Goal: Task Accomplishment & Management: Complete application form

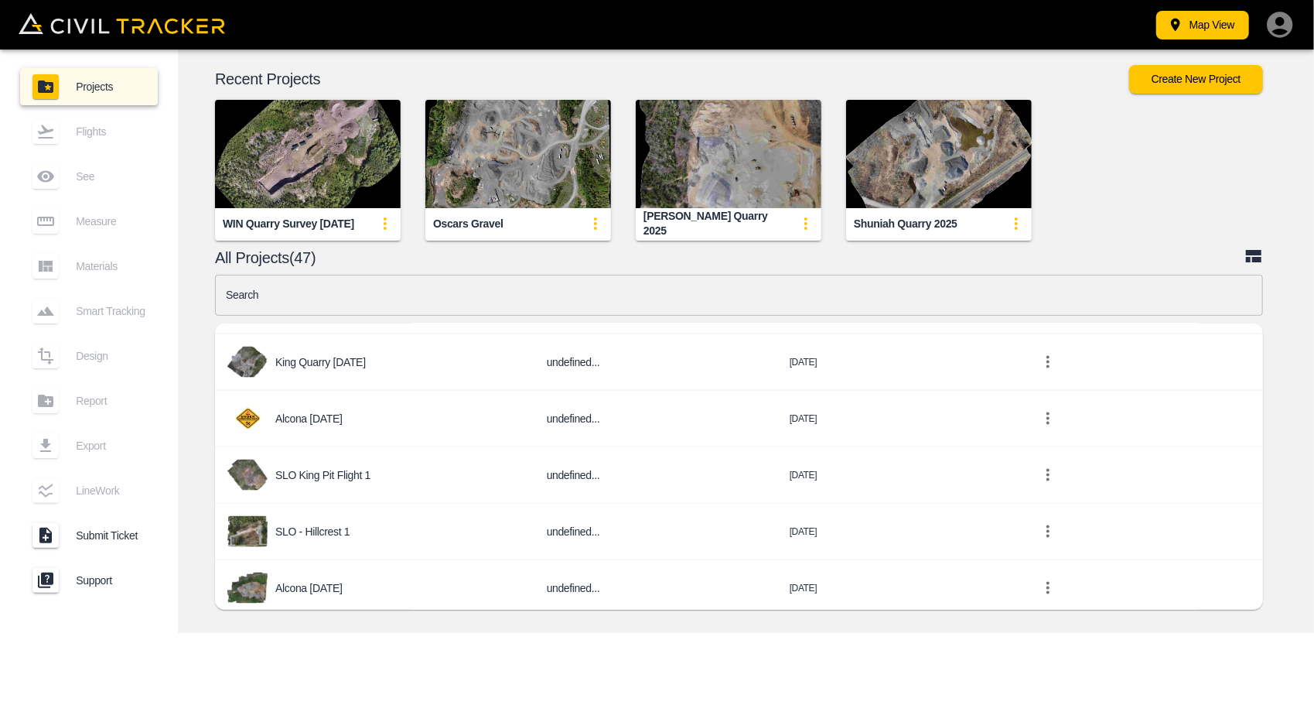
scroll to position [1701, 0]
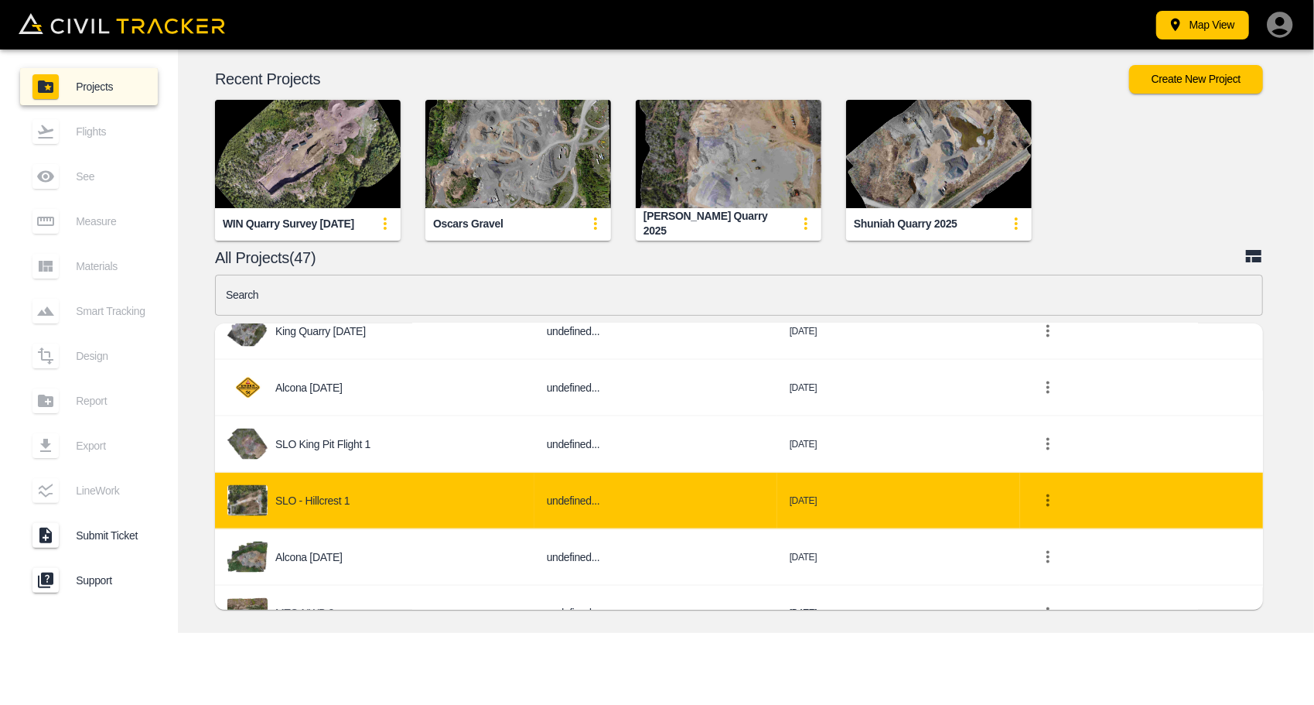
click at [368, 493] on div "SLO - Hillcrest 1" at bounding box center [374, 500] width 295 height 31
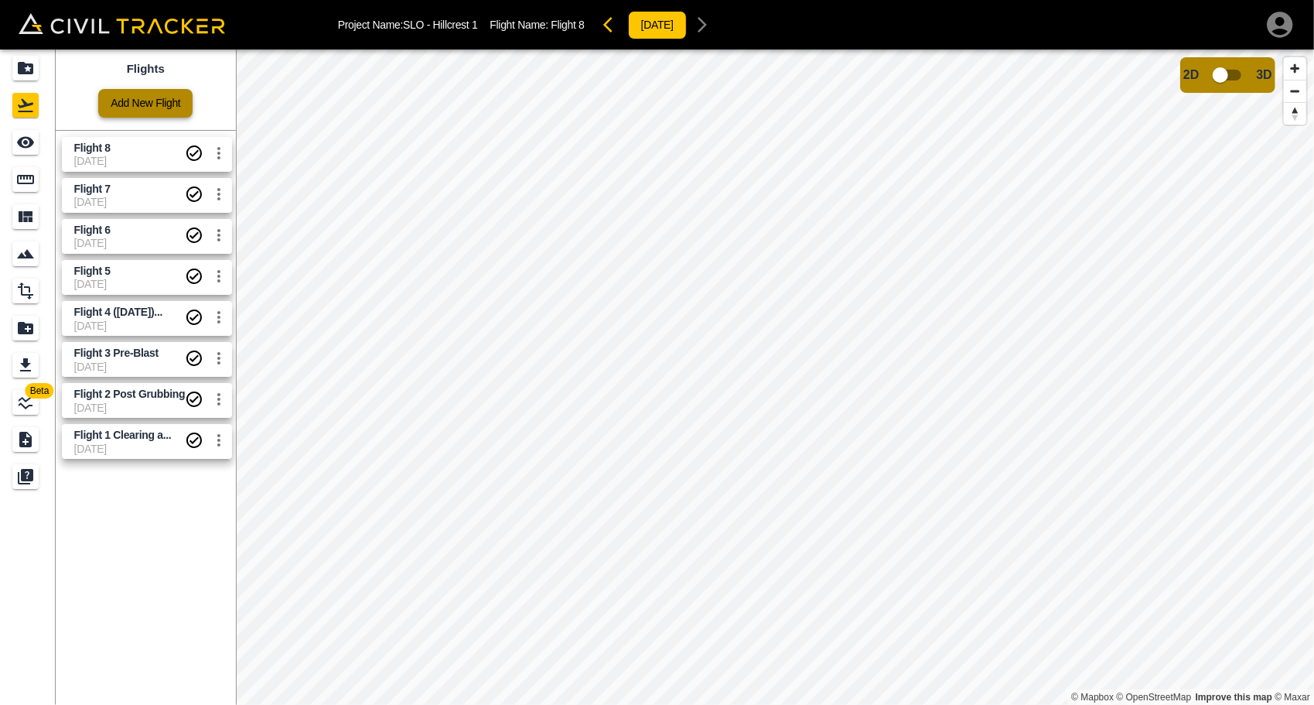
click at [161, 97] on link "Add New Flight" at bounding box center [145, 103] width 94 height 29
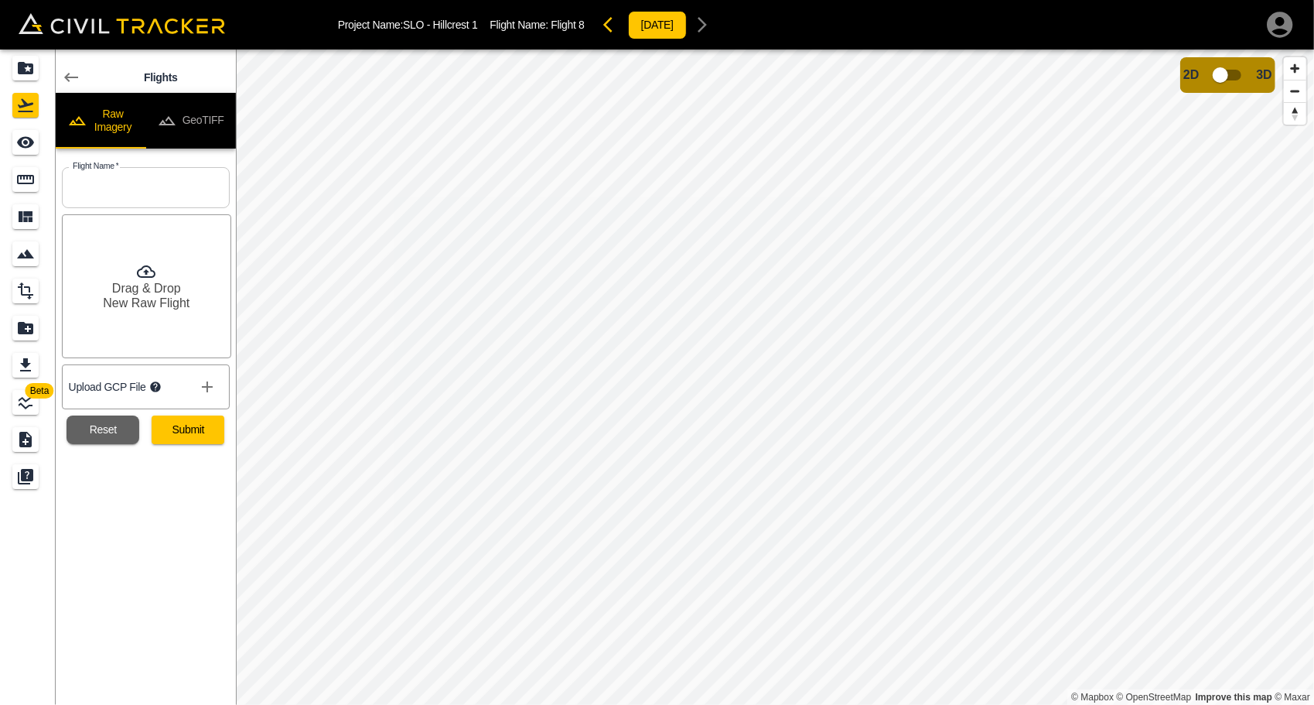
click at [205, 387] on icon "show more" at bounding box center [207, 386] width 19 height 19
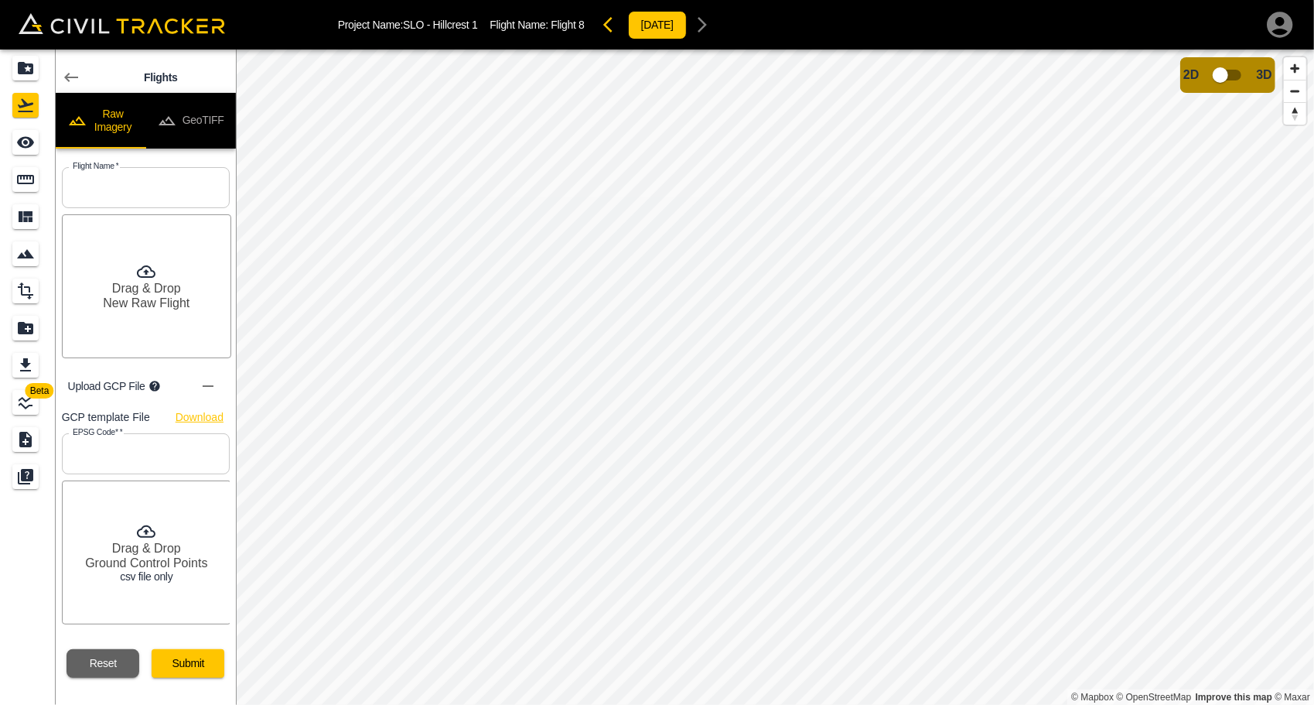
click at [196, 421] on link "Download" at bounding box center [200, 417] width 48 height 19
click at [107, 192] on input "text" at bounding box center [146, 187] width 168 height 41
type input "[DATE]"
click at [144, 455] on input "text" at bounding box center [146, 453] width 168 height 41
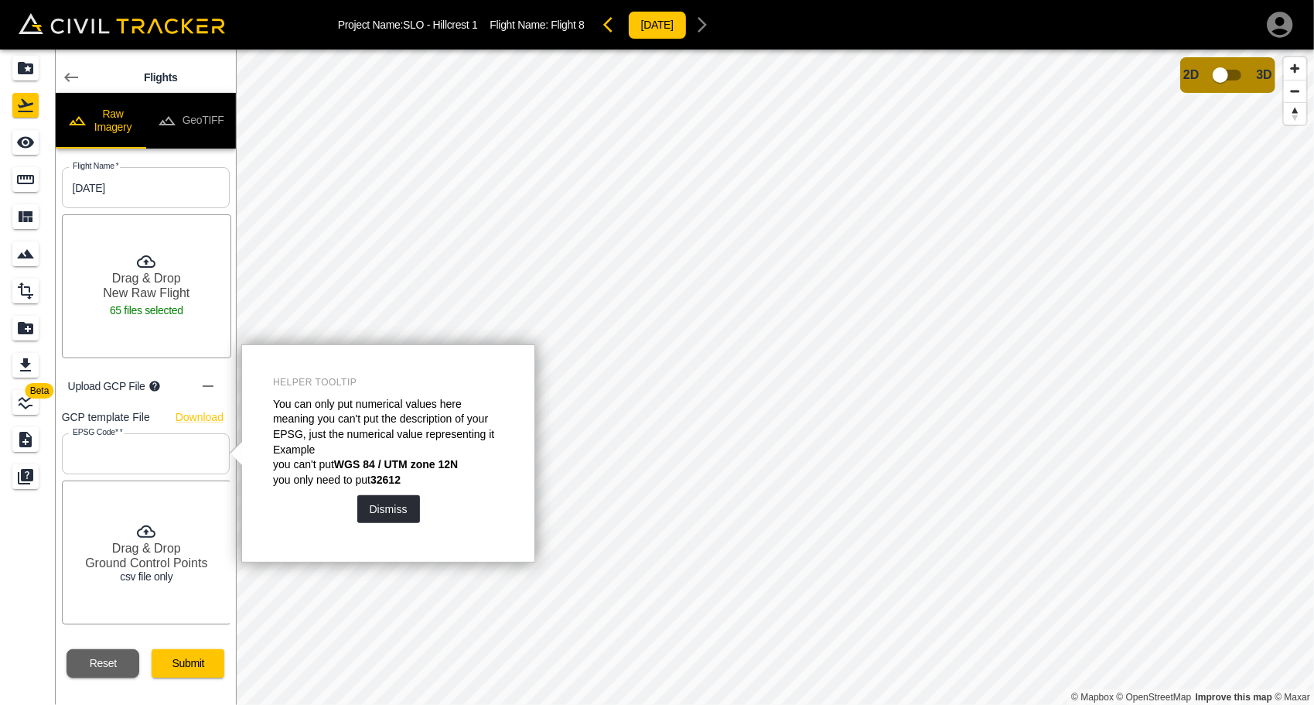
click at [148, 456] on input "text" at bounding box center [146, 453] width 168 height 41
type input "26915"
click at [399, 510] on button "Dismiss" at bounding box center [388, 509] width 63 height 28
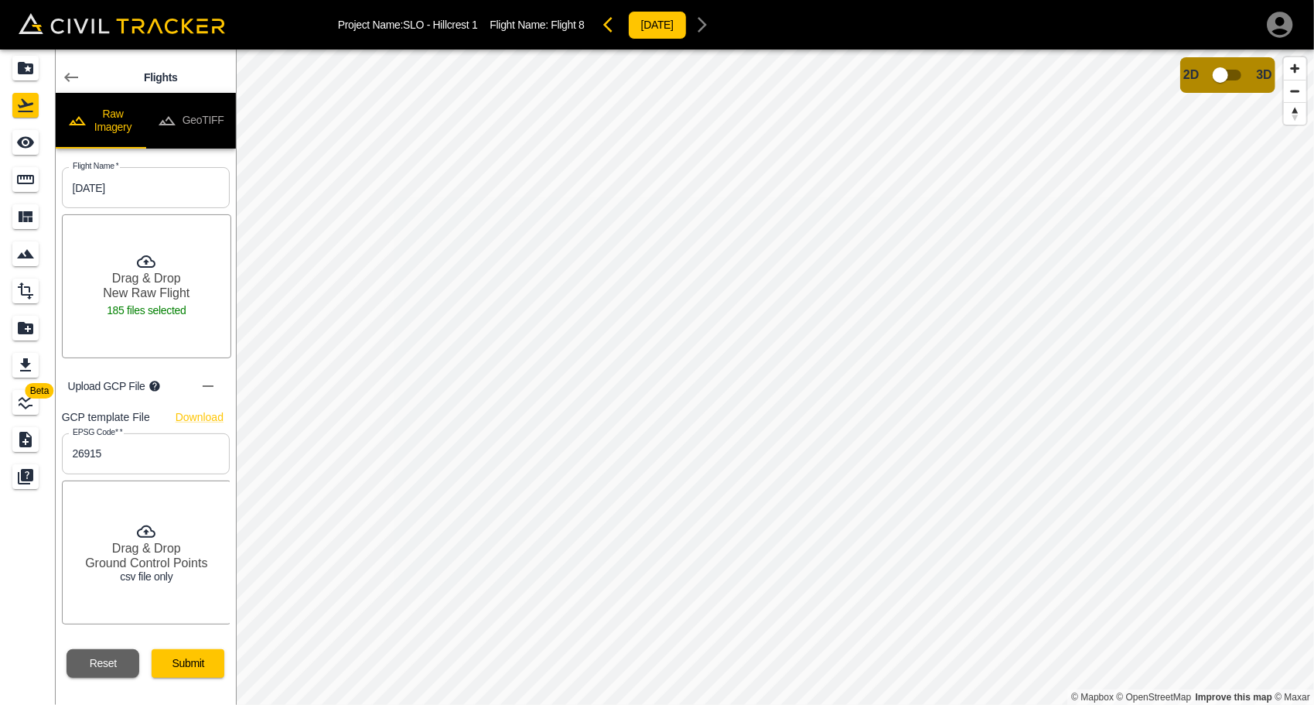
click at [203, 295] on div "Drag & Drop New Raw Flight 185 files selected" at bounding box center [146, 286] width 169 height 144
click at [97, 659] on button "Reset" at bounding box center [103, 663] width 73 height 29
click at [131, 189] on input "text" at bounding box center [146, 187] width 168 height 41
type input "[DATE]"
click at [141, 462] on input "text" at bounding box center [146, 453] width 168 height 41
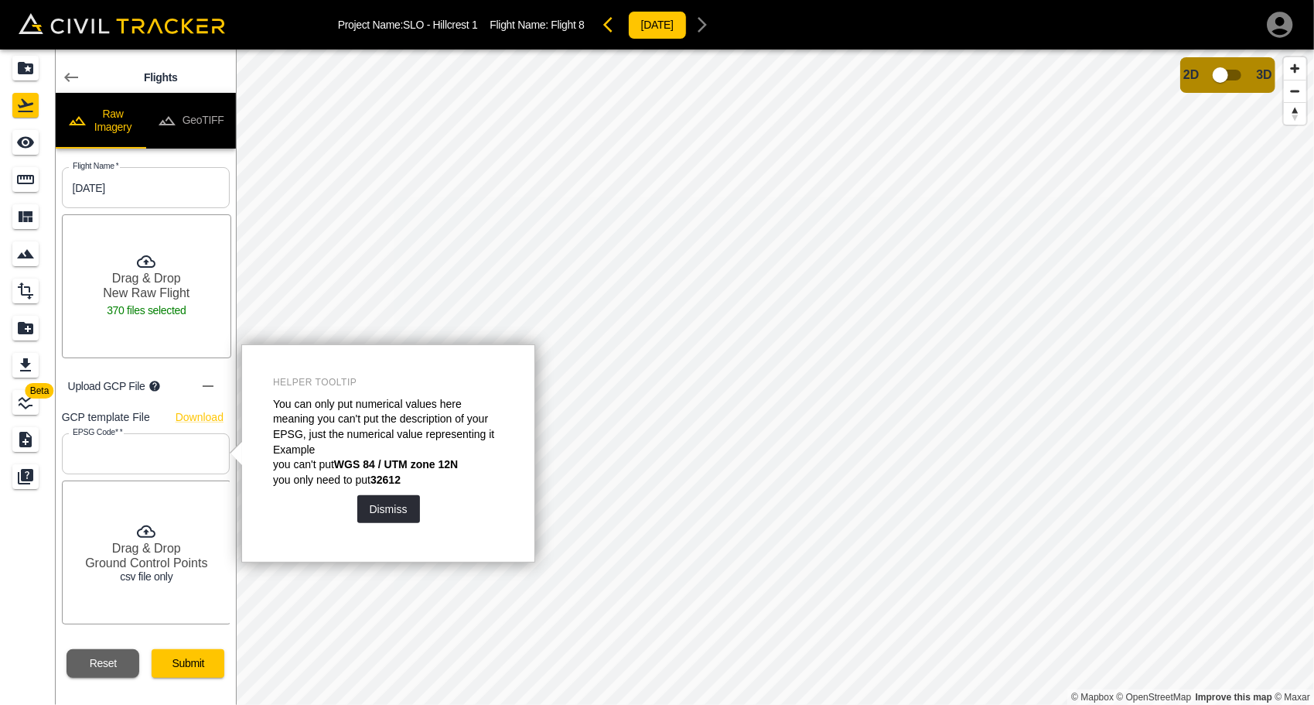
click at [141, 462] on input "text" at bounding box center [146, 453] width 168 height 41
type input "26915"
click at [393, 513] on button "Dismiss" at bounding box center [388, 509] width 63 height 28
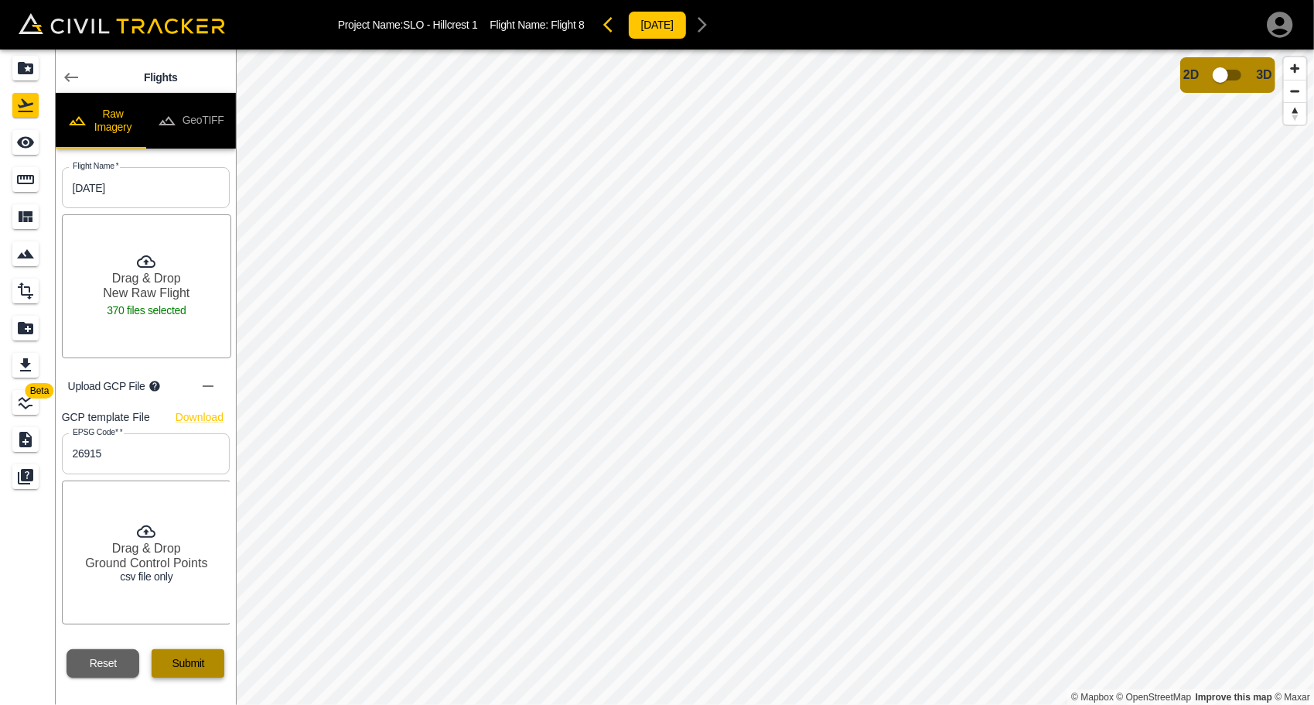
click at [183, 655] on button "Submit" at bounding box center [188, 663] width 73 height 29
